Goal: Manage account settings

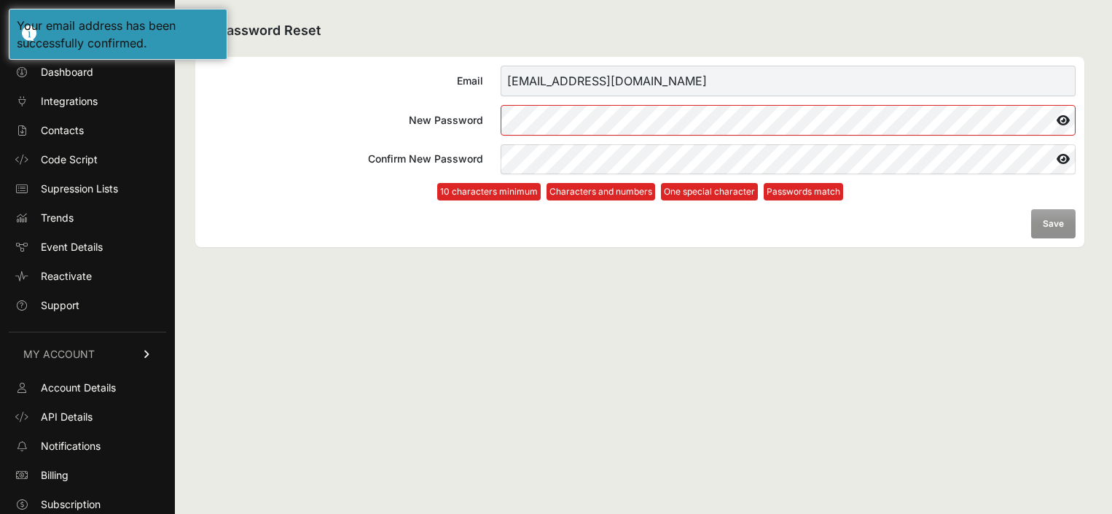
scroll to position [32, 0]
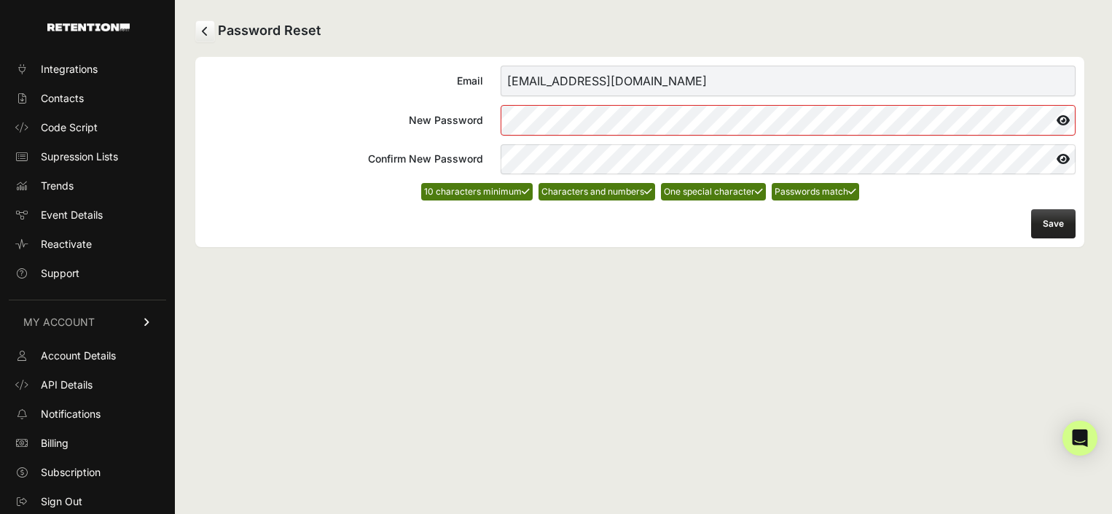
click at [1049, 225] on button "Save" at bounding box center [1053, 223] width 44 height 29
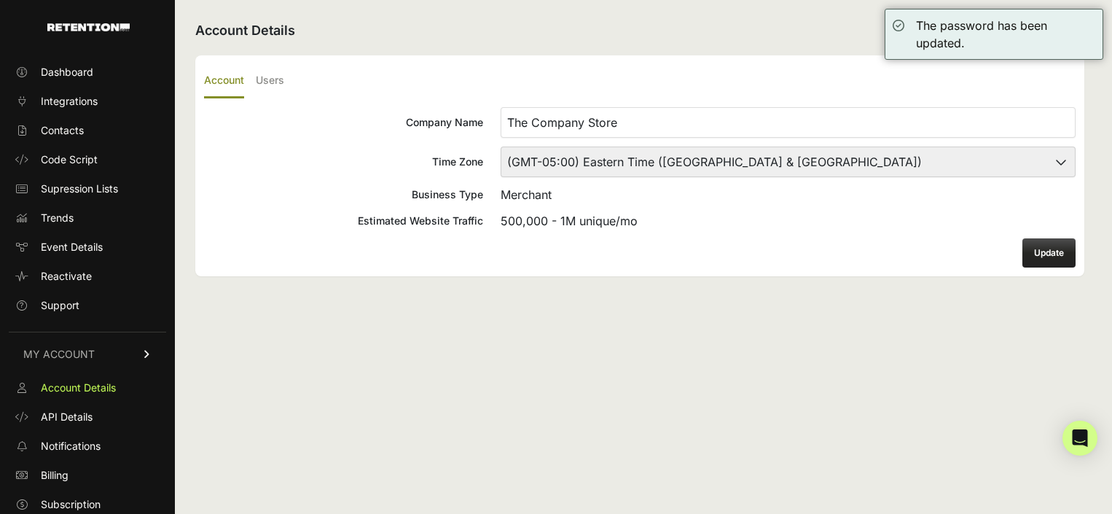
scroll to position [32, 0]
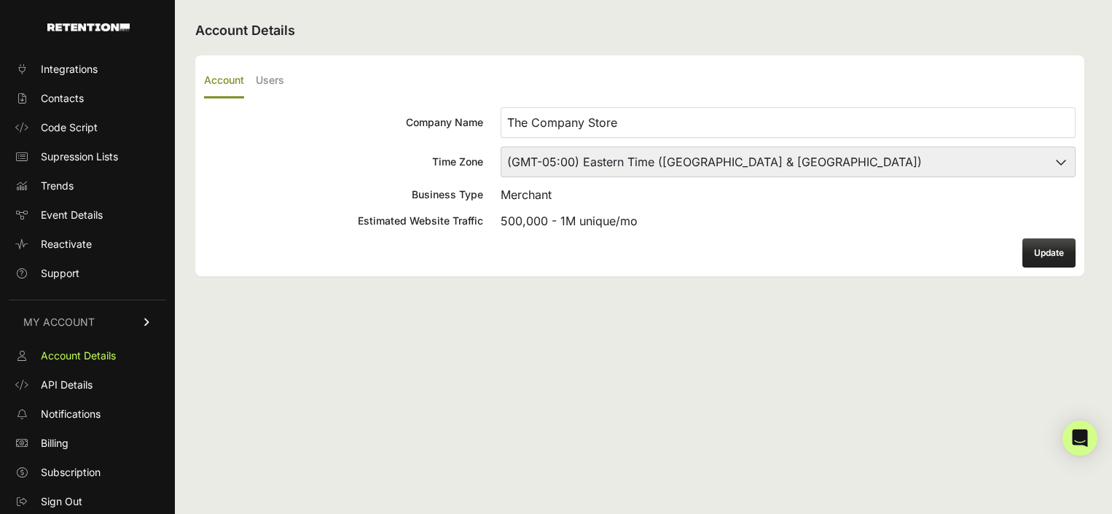
click at [1047, 250] on button "Update" at bounding box center [1048, 252] width 53 height 29
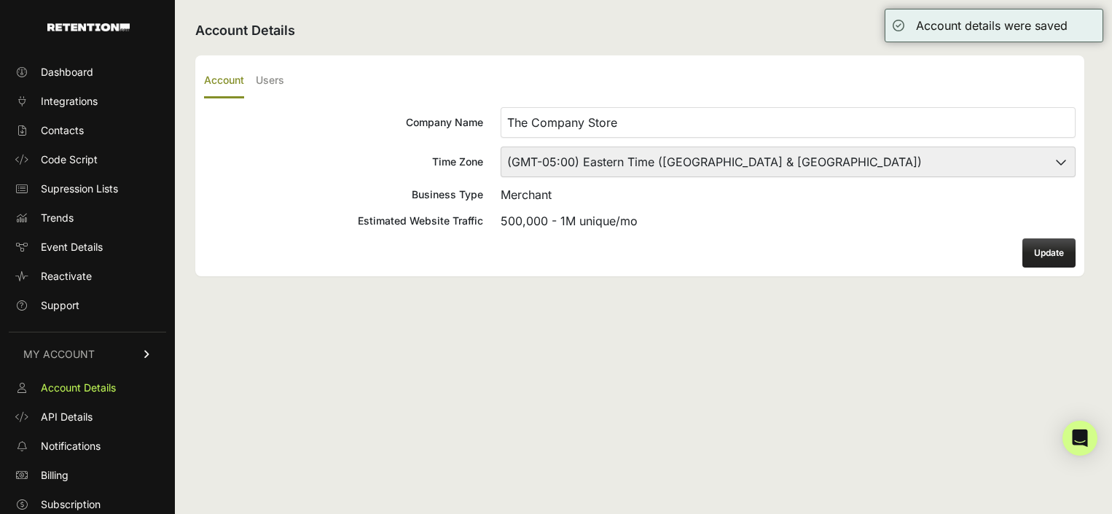
scroll to position [32, 0]
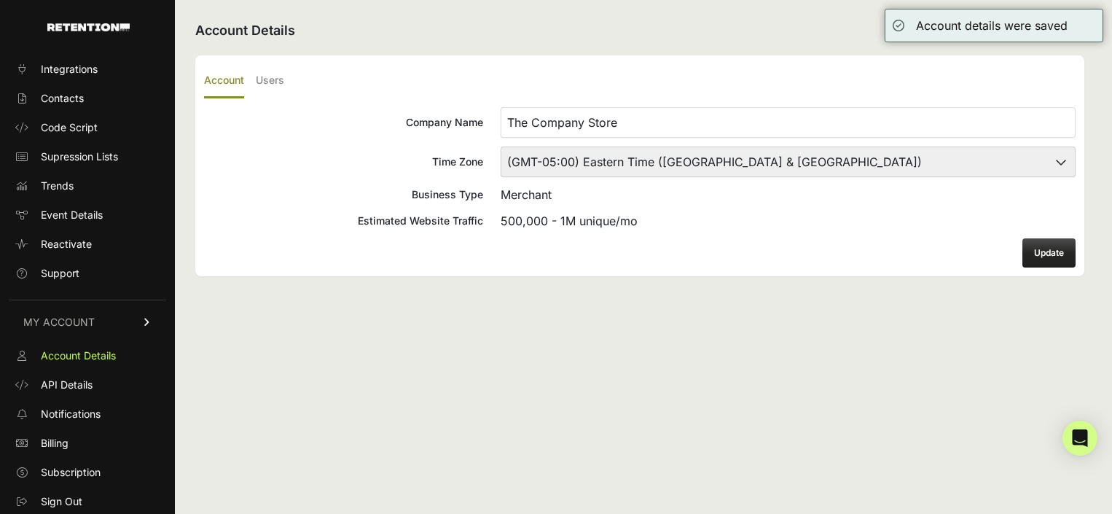
click at [1046, 251] on button "Update" at bounding box center [1048, 252] width 53 height 29
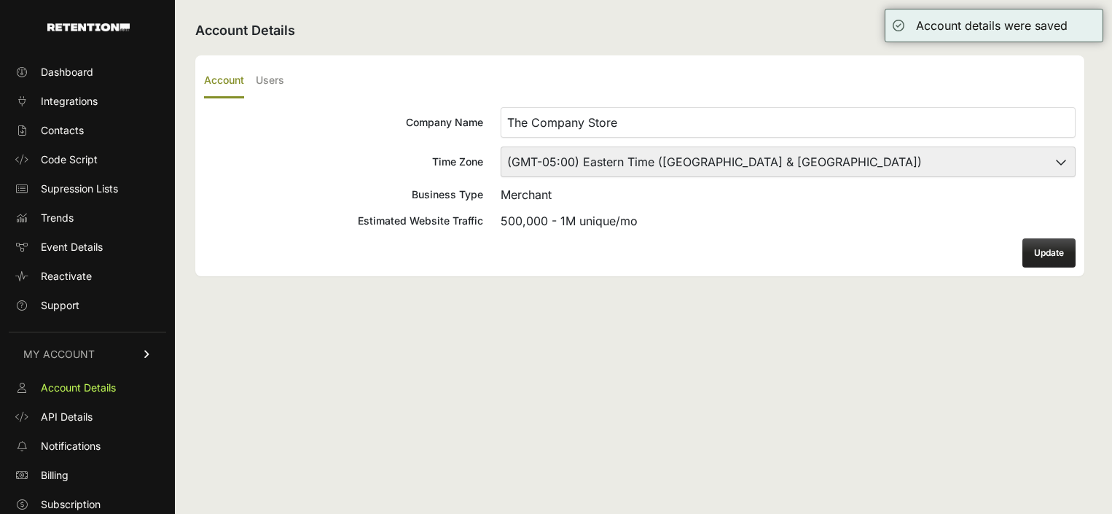
scroll to position [32, 0]
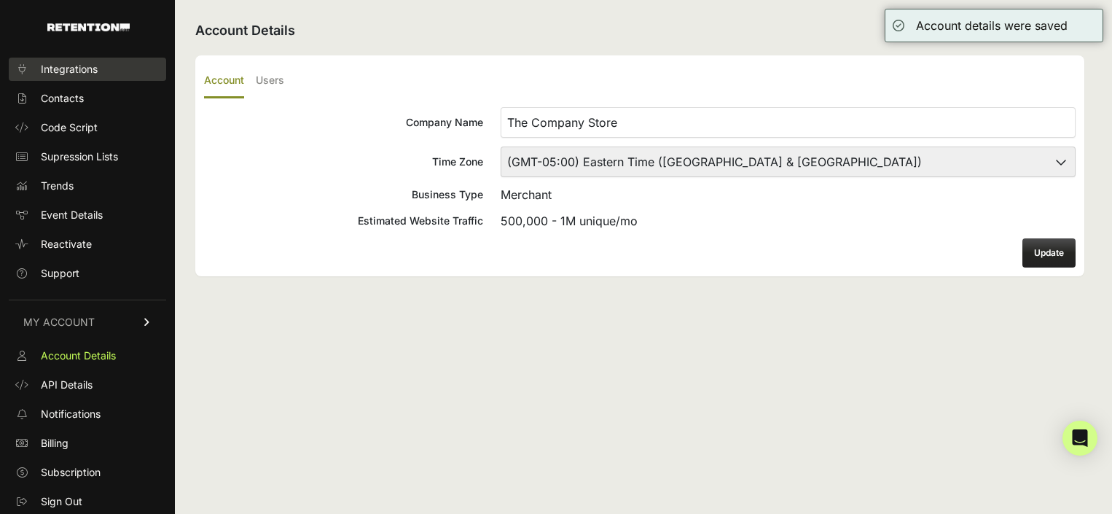
click at [87, 71] on span "Integrations" at bounding box center [69, 69] width 57 height 15
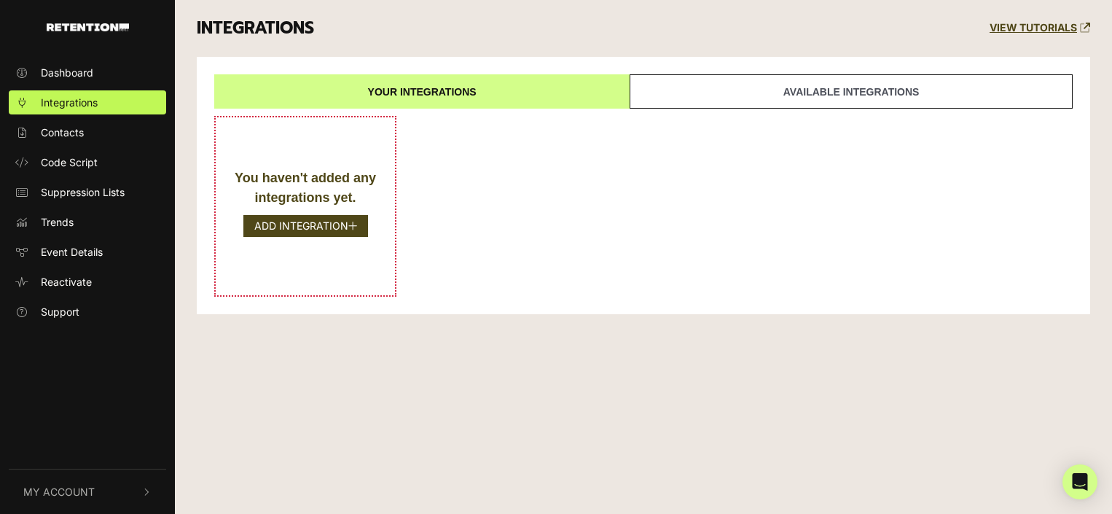
click at [772, 85] on link "Available integrations" at bounding box center [851, 91] width 443 height 34
